Goal: Information Seeking & Learning: Understand process/instructions

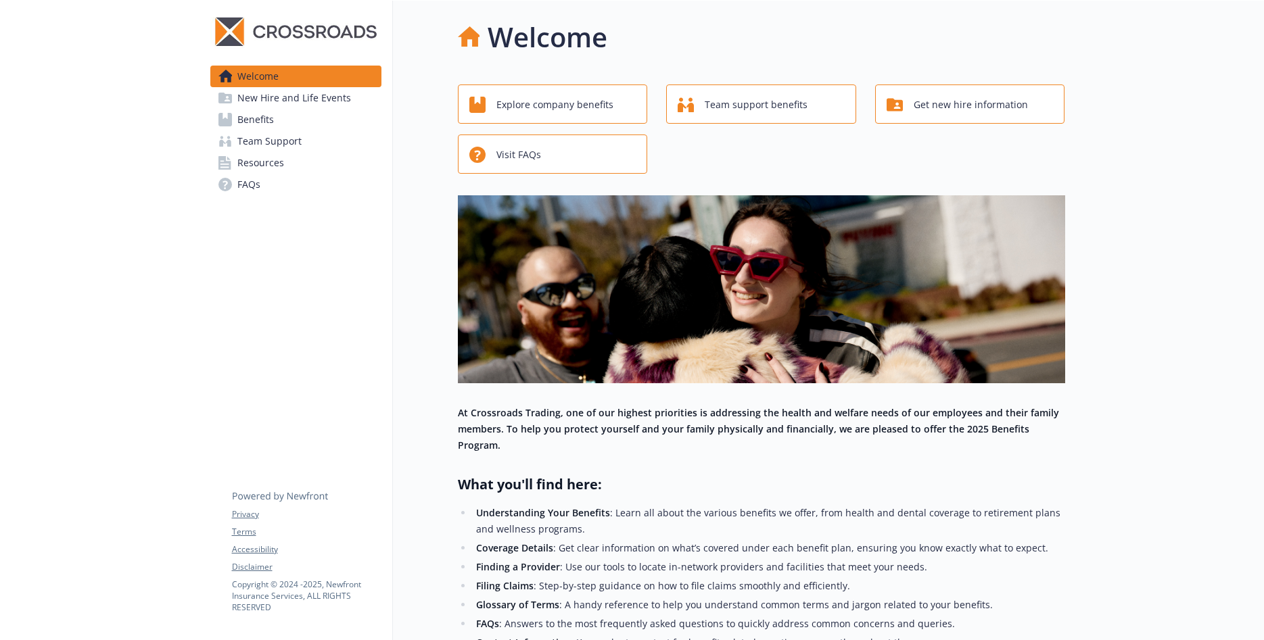
click at [277, 124] on link "Benefits" at bounding box center [295, 120] width 171 height 22
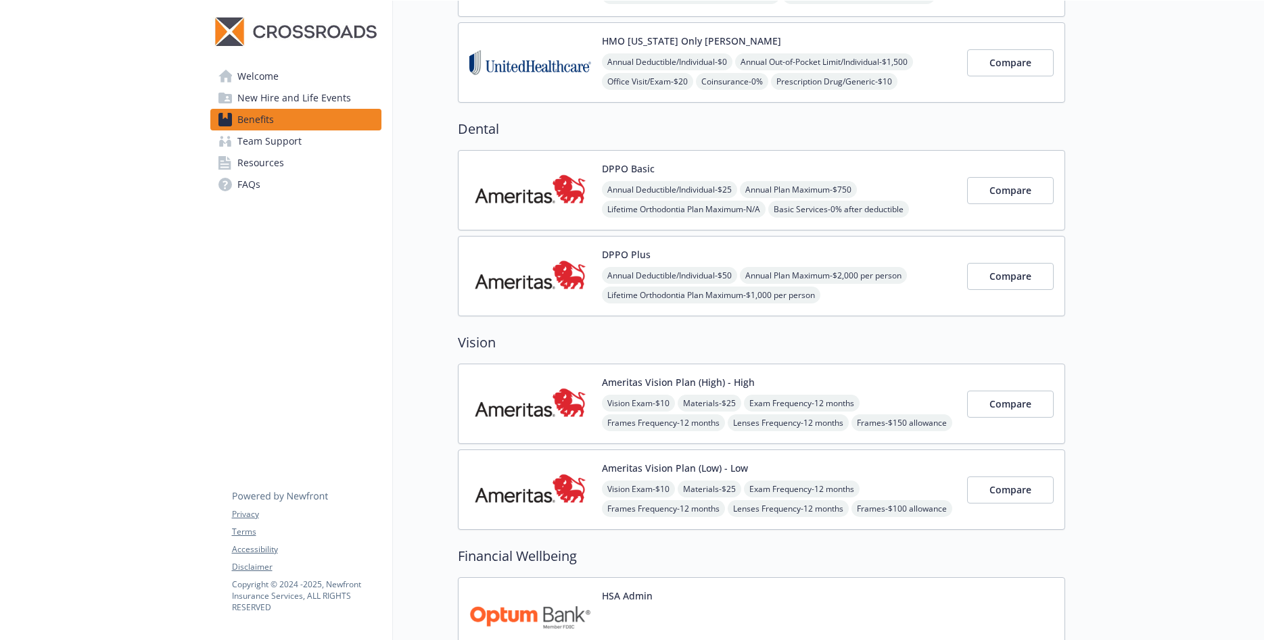
scroll to position [771, 0]
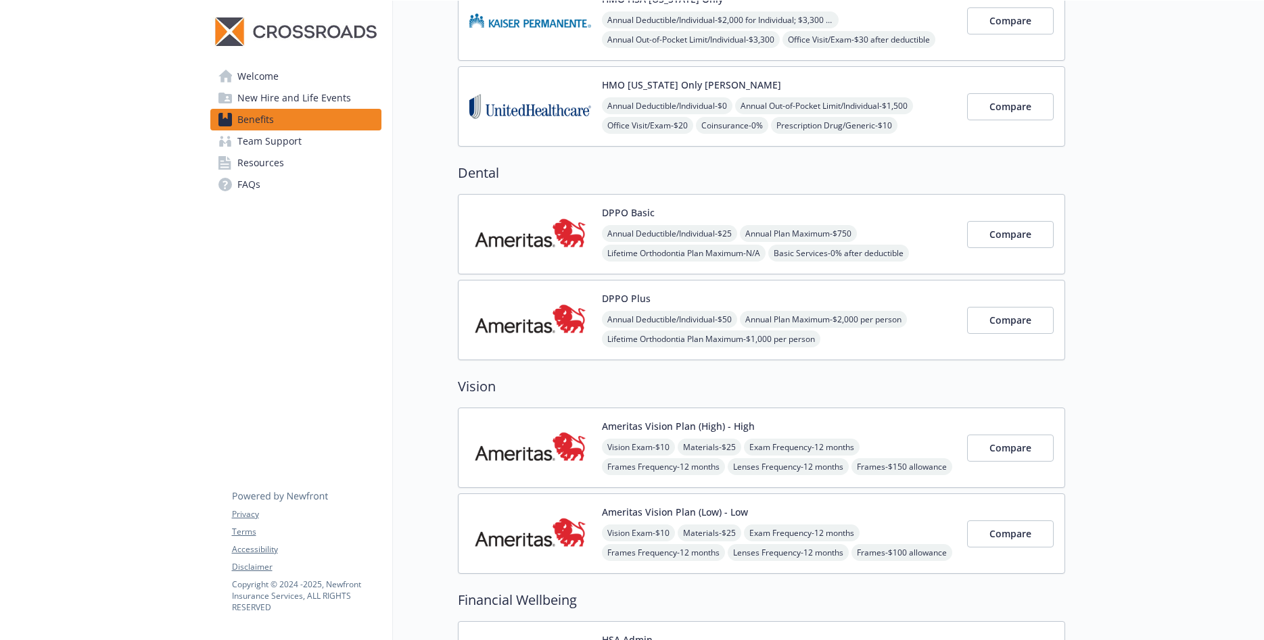
click at [523, 312] on img at bounding box center [530, 319] width 122 height 57
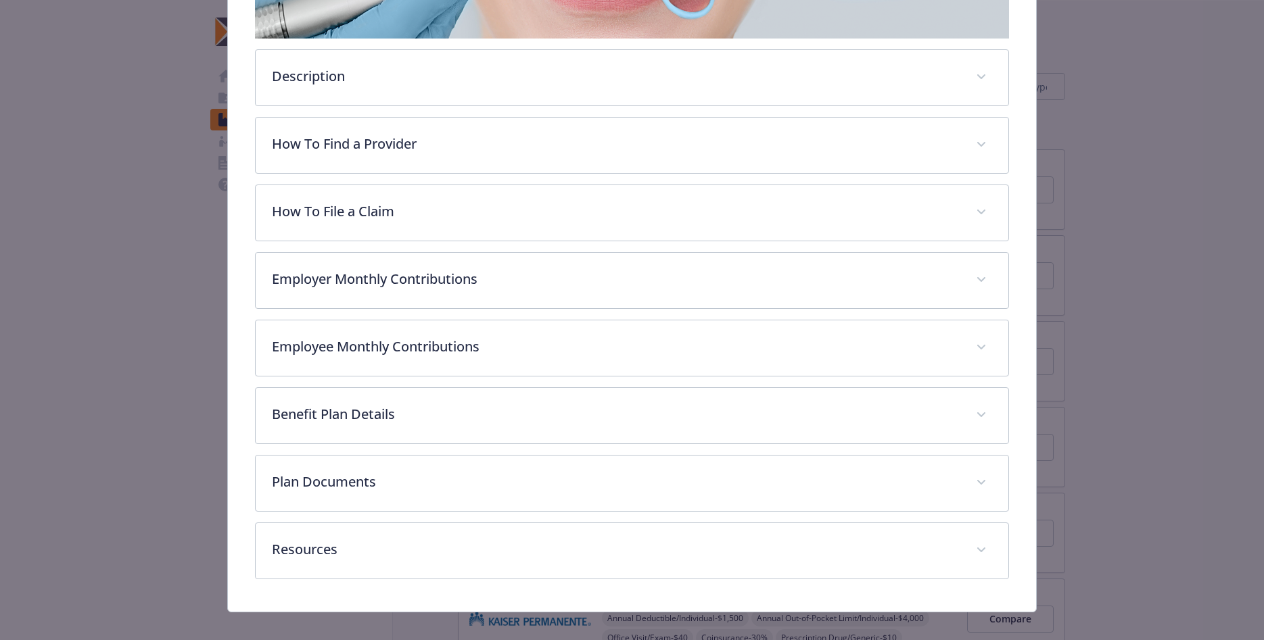
scroll to position [362, 0]
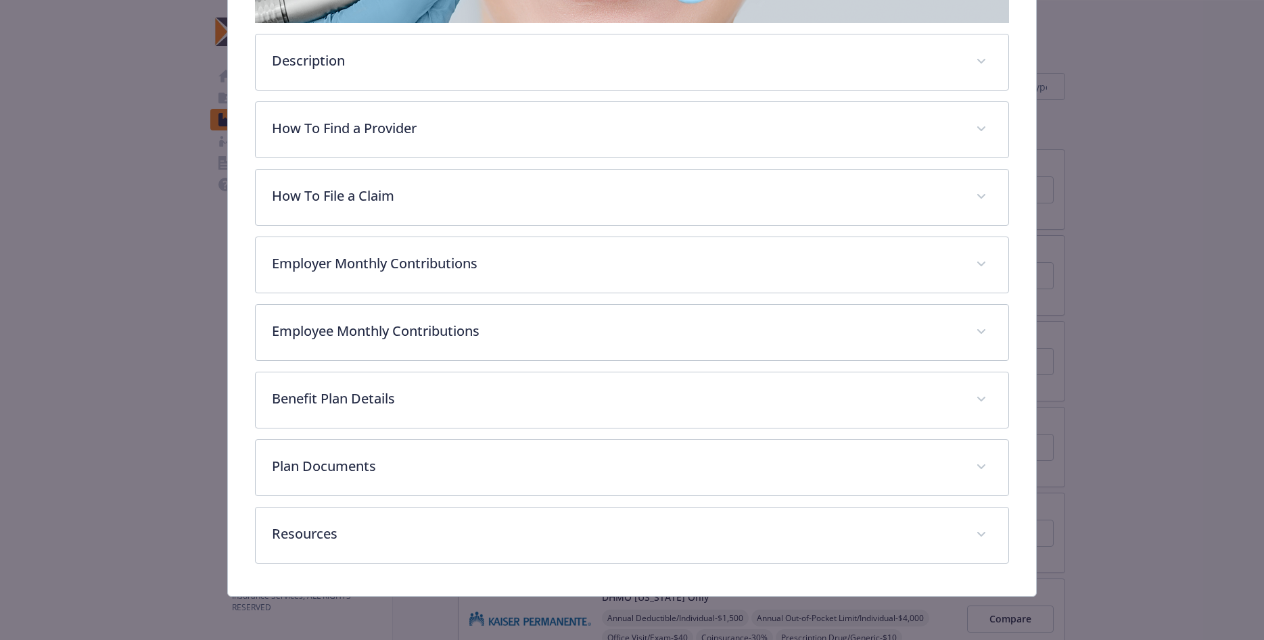
click at [481, 159] on div "Description Crossroads Trading Company offers a competitive PPO dental plan to …" at bounding box center [631, 215] width 753 height 698
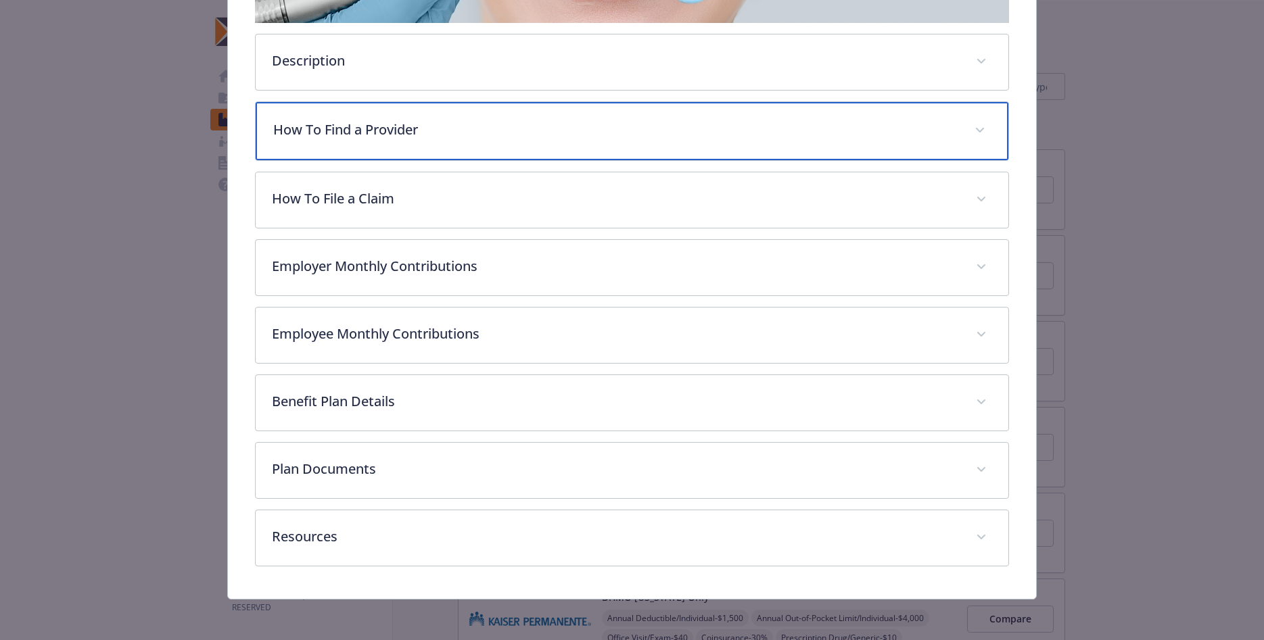
click at [481, 143] on div "How To Find a Provider" at bounding box center [632, 131] width 752 height 58
